Goal: Task Accomplishment & Management: Manage account settings

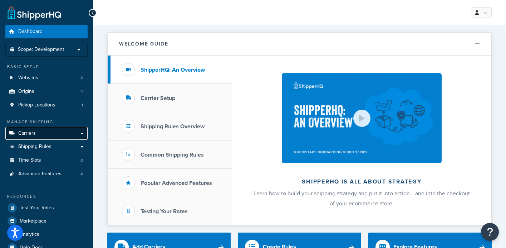
click at [31, 133] on span "Carriers" at bounding box center [27, 133] width 18 height 6
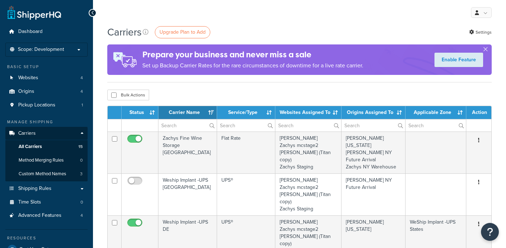
select select "15"
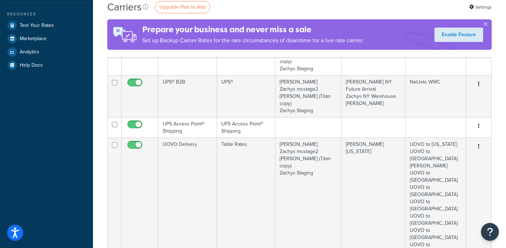
scroll to position [313, 0]
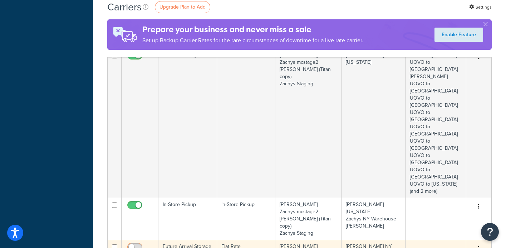
click at [138, 244] on input "checkbox" at bounding box center [136, 248] width 20 height 9
checkbox input "true"
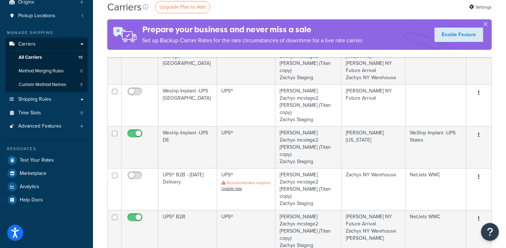
scroll to position [0, 0]
